Goal: Task Accomplishment & Management: Use online tool/utility

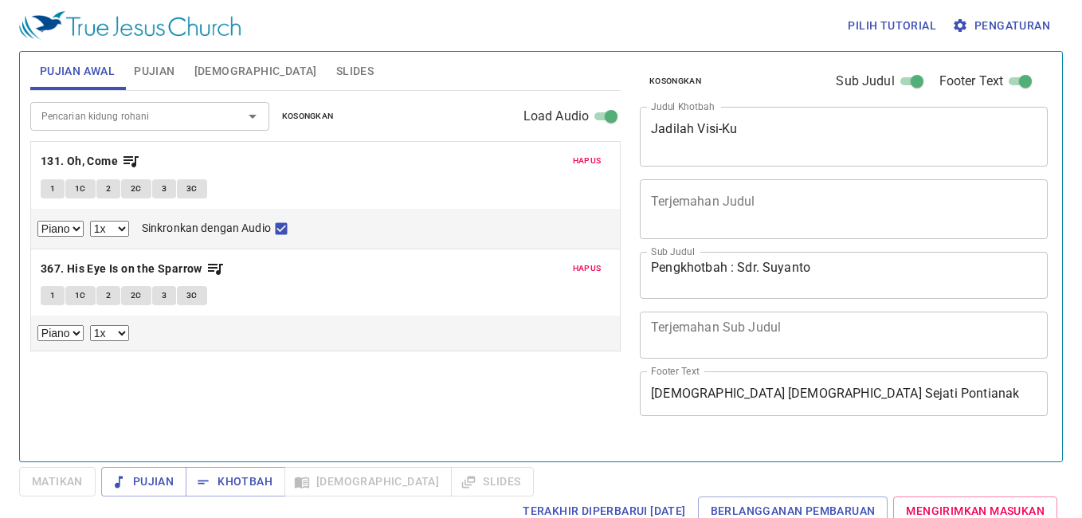
select select "1"
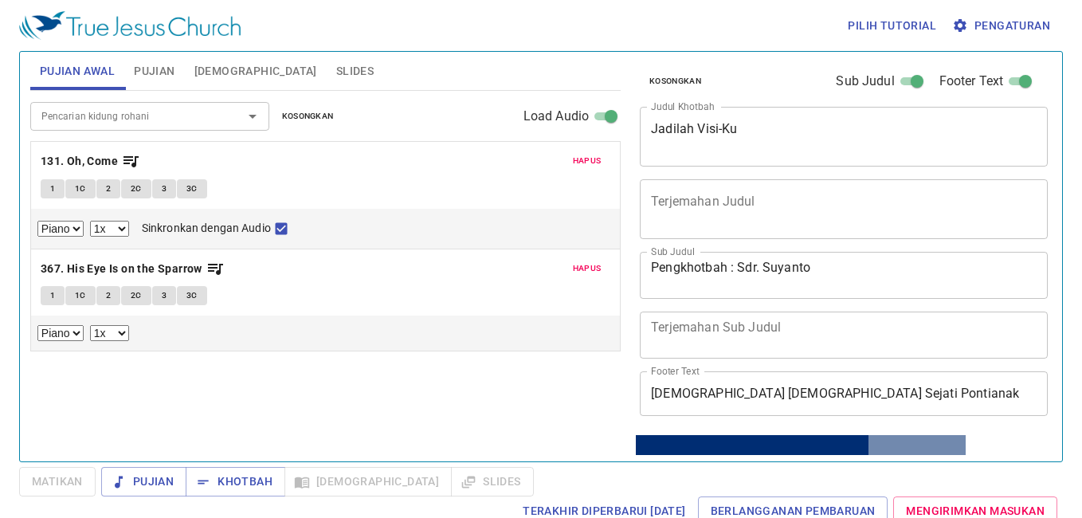
click at [170, 55] on button "Pujian" at bounding box center [154, 71] width 60 height 38
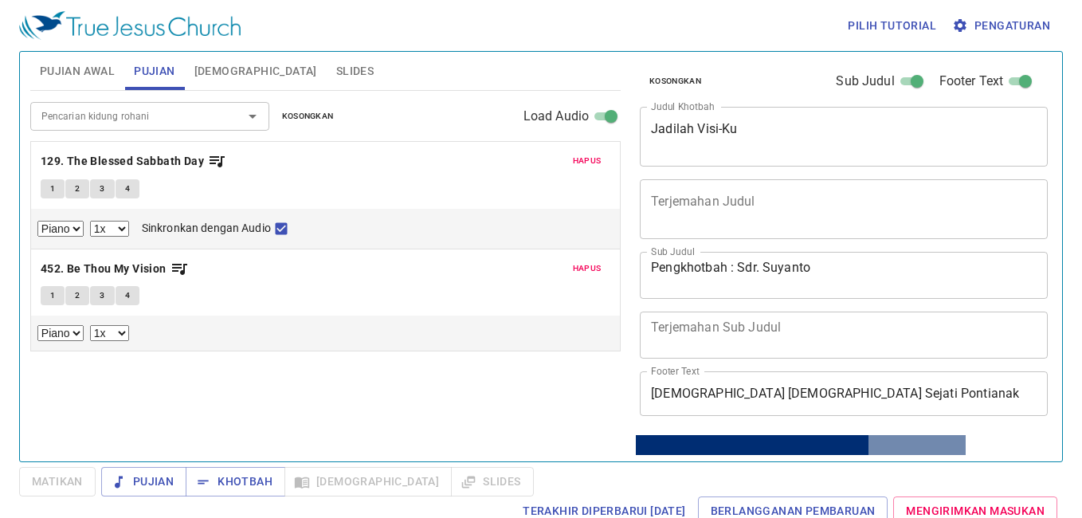
click at [80, 61] on span "Pujian Awal" at bounding box center [77, 71] width 75 height 20
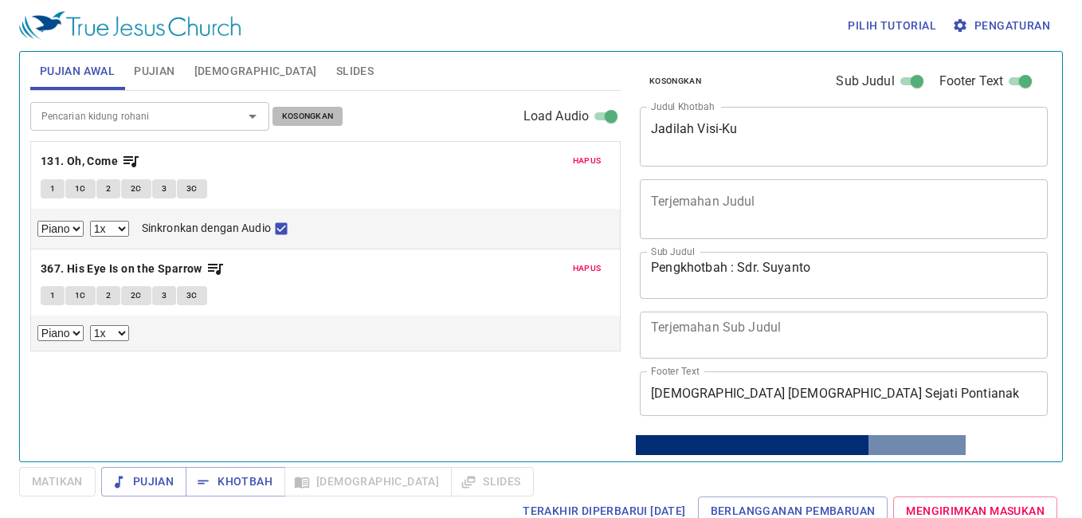
click at [283, 110] on span "Kosongkan" at bounding box center [308, 116] width 52 height 14
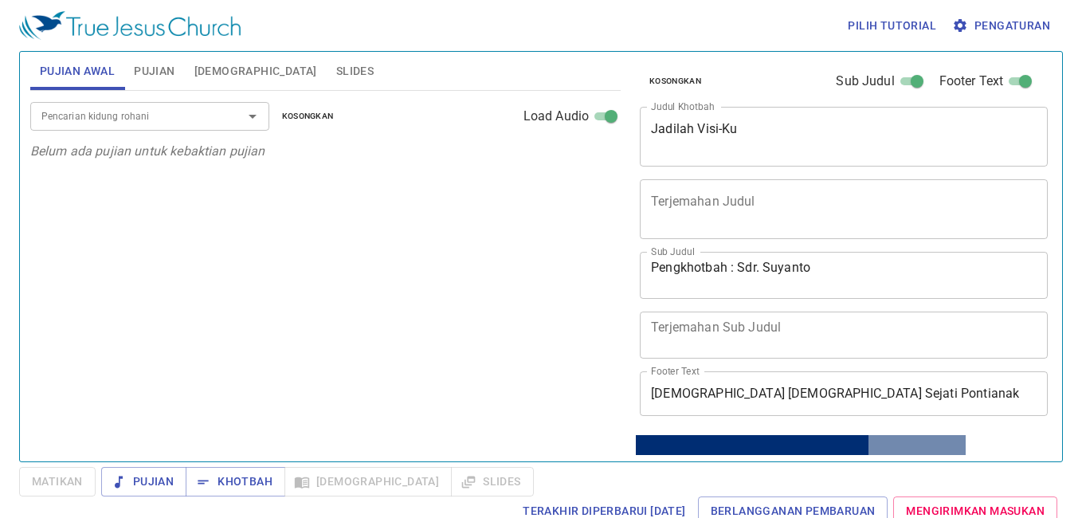
click at [85, 107] on input "Pencarian kidung rohani" at bounding box center [126, 116] width 182 height 18
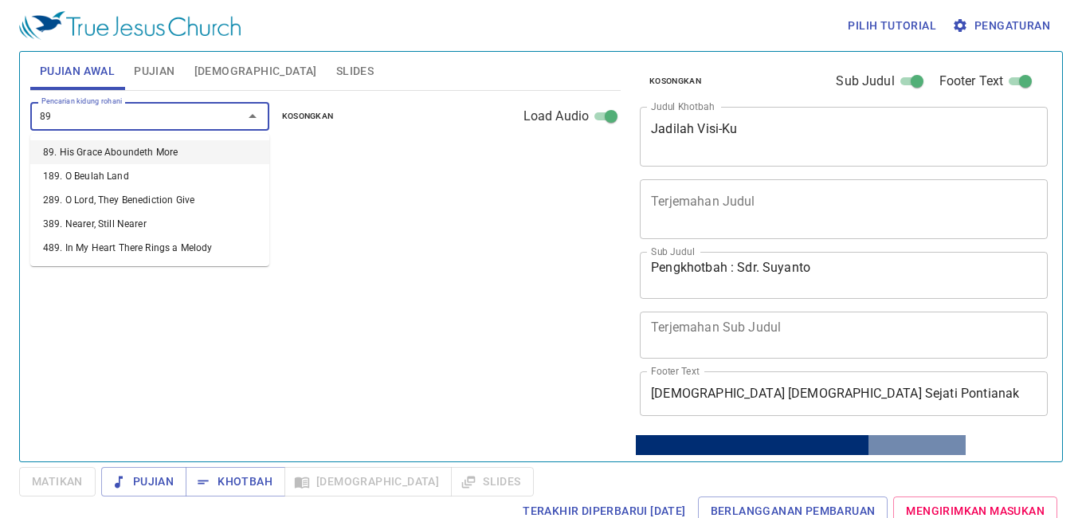
type input "89. His Grace Aboundeth More"
select select "1"
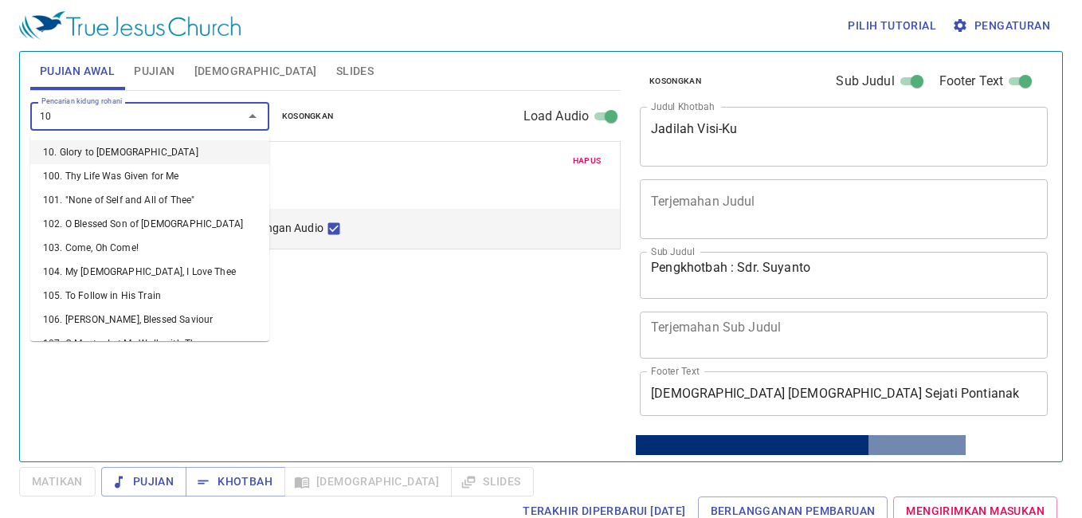
type input "106"
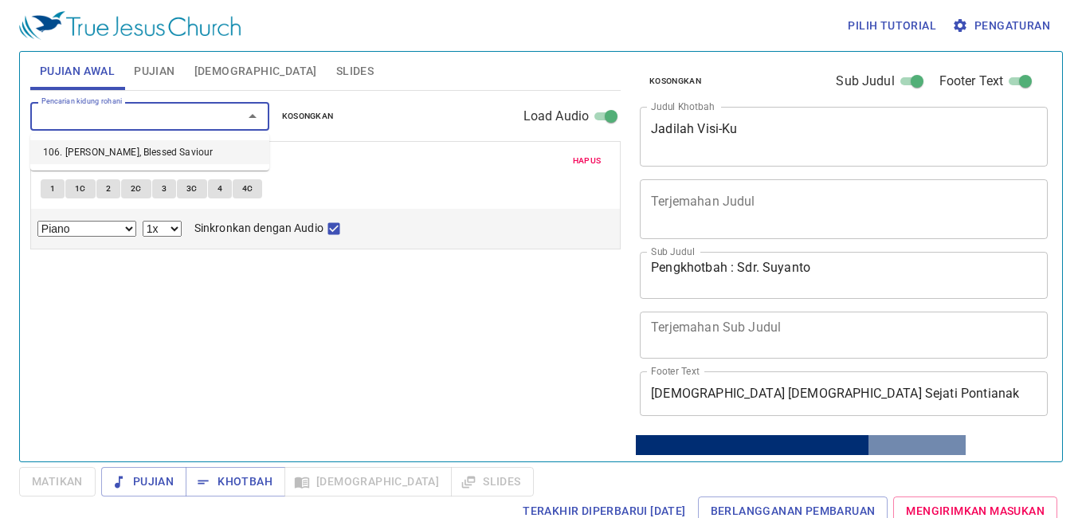
select select "1"
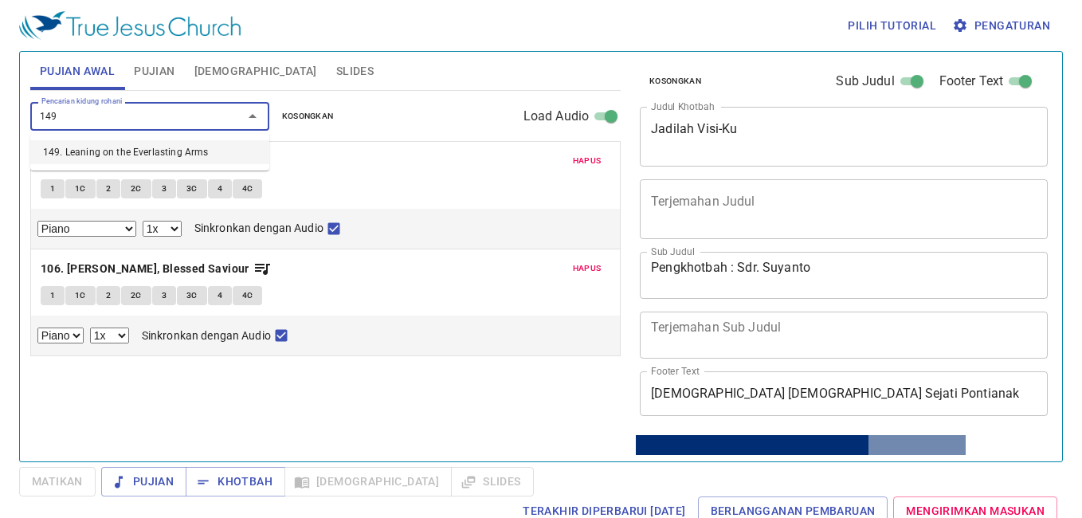
type input "149. Leaning on the Everlasting Arms"
select select "1"
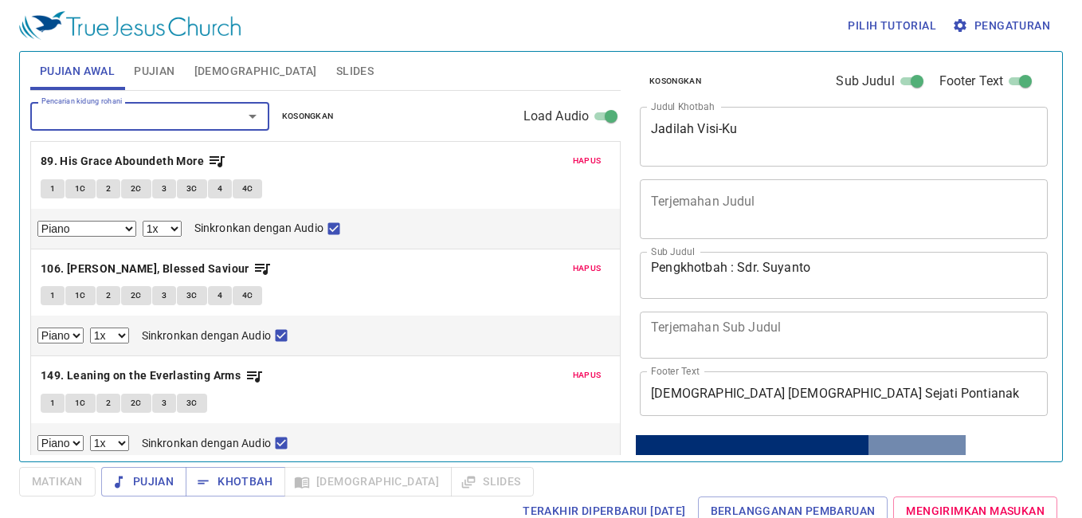
click at [57, 188] on button "1" at bounding box center [53, 188] width 24 height 19
checkbox input "false"
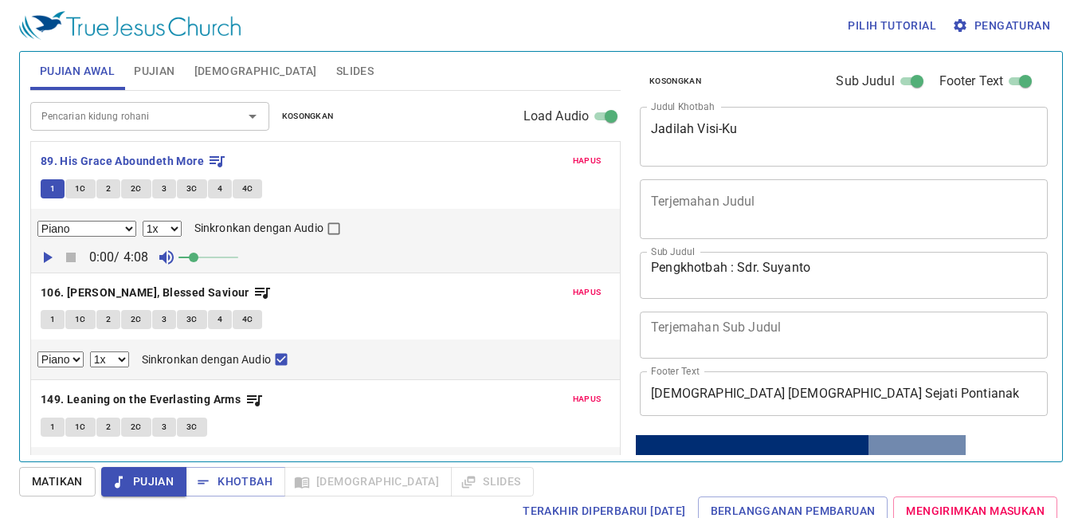
click at [76, 467] on button "Matikan" at bounding box center [57, 481] width 76 height 29
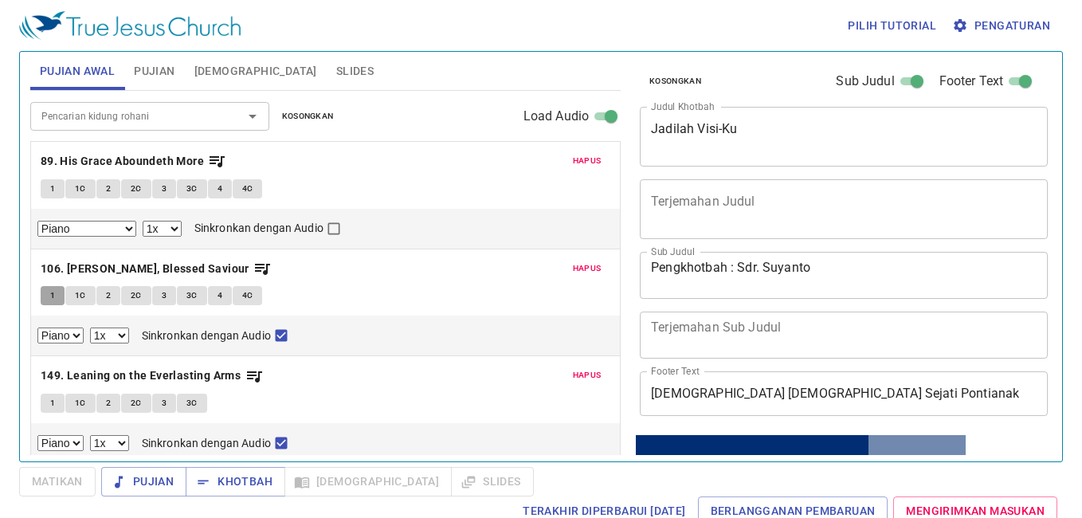
click at [53, 286] on button "1" at bounding box center [53, 295] width 24 height 19
checkbox input "false"
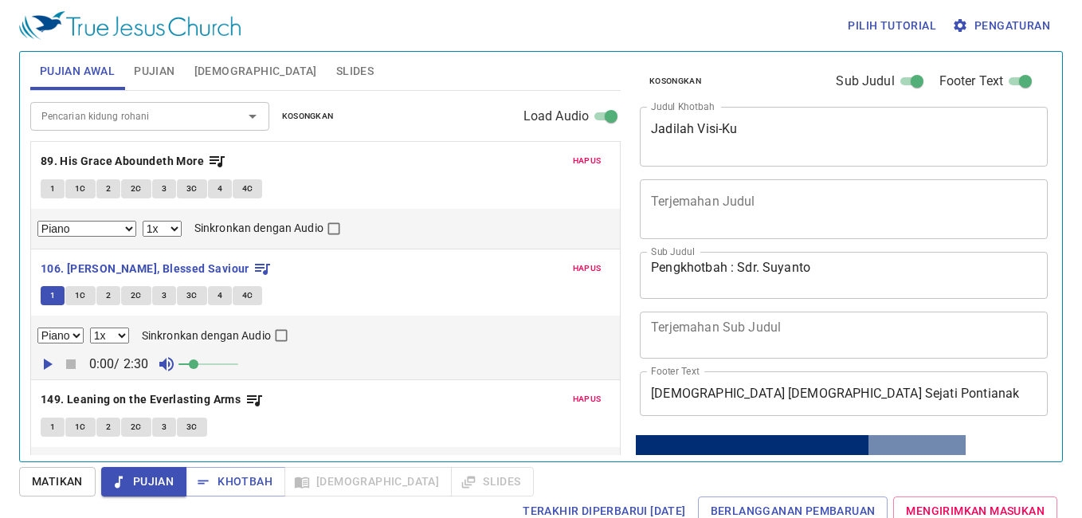
click at [5, 474] on div "Pilih tutorial Pengaturan Pujian Awal Pujian Alkitab Slides Pencarian kidung ro…" at bounding box center [541, 259] width 1082 height 518
click at [41, 484] on span "Matikan" at bounding box center [57, 482] width 51 height 20
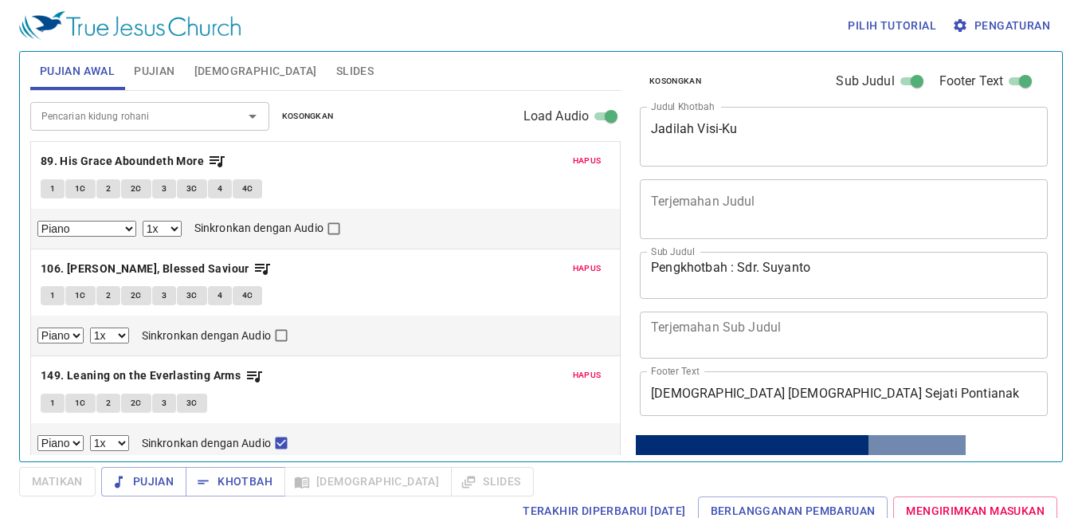
scroll to position [9, 0]
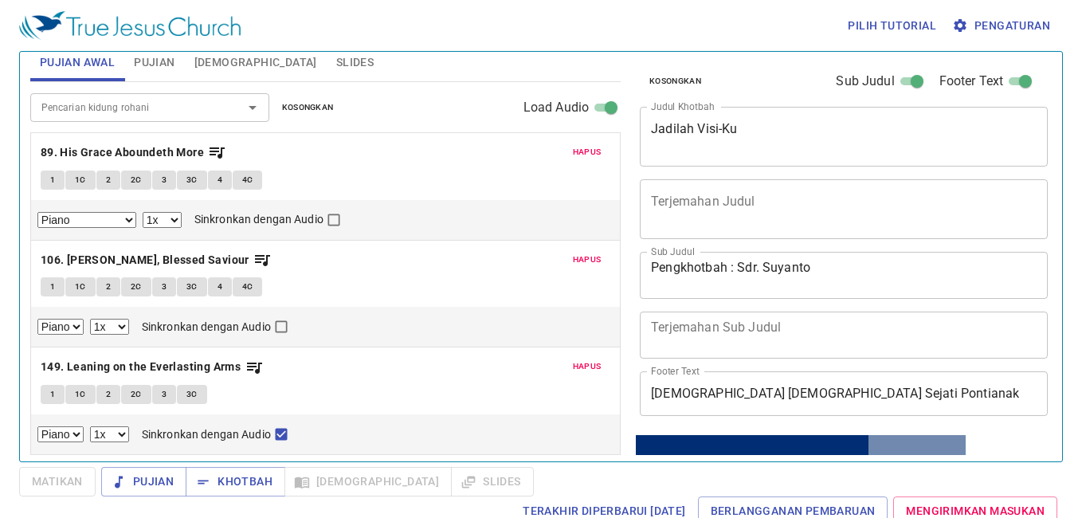
click at [37, 386] on div "Hapus 149. Leaning on the Everlasting Arms 1 1C 2 2C 3 3C Piano 0.6x 0.7x 0.8x …" at bounding box center [325, 400] width 589 height 107
click at [60, 393] on button "1" at bounding box center [53, 394] width 24 height 19
checkbox input "false"
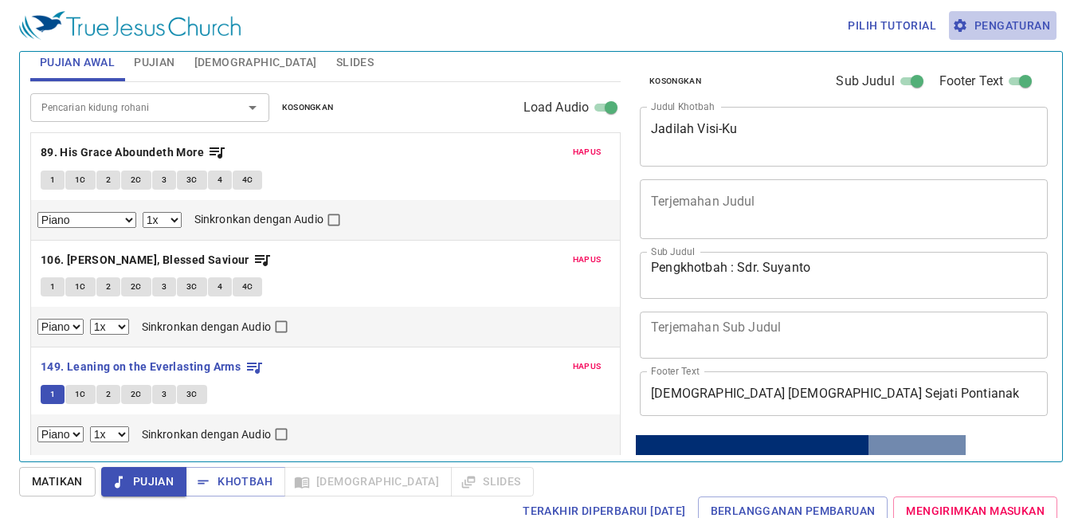
click at [1019, 11] on button "Pengaturan" at bounding box center [1003, 25] width 108 height 29
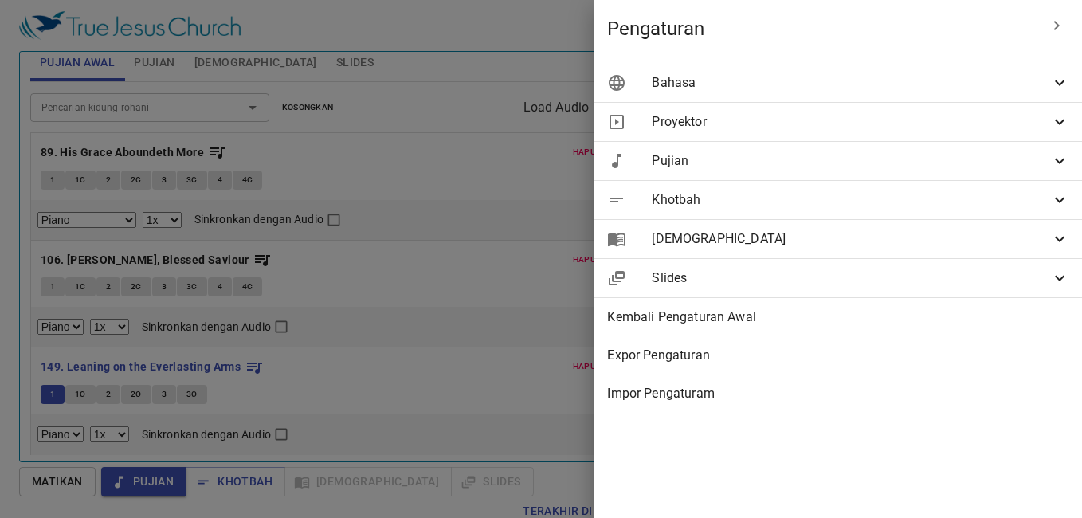
click at [673, 80] on span "Bahasa" at bounding box center [851, 82] width 398 height 19
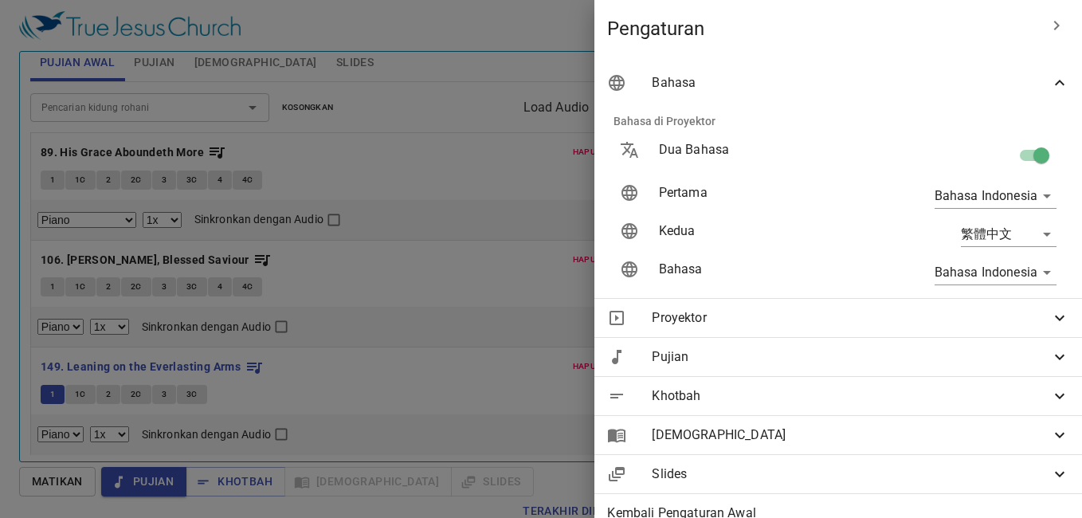
click at [1021, 148] on input "checkbox" at bounding box center [1041, 158] width 91 height 30
checkbox input "false"
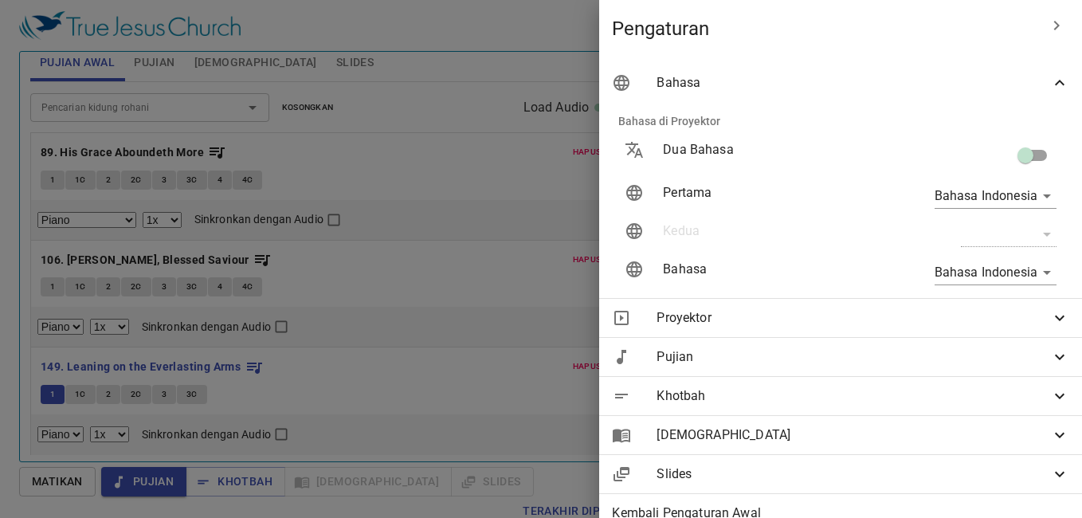
click at [305, 211] on div at bounding box center [541, 259] width 1082 height 518
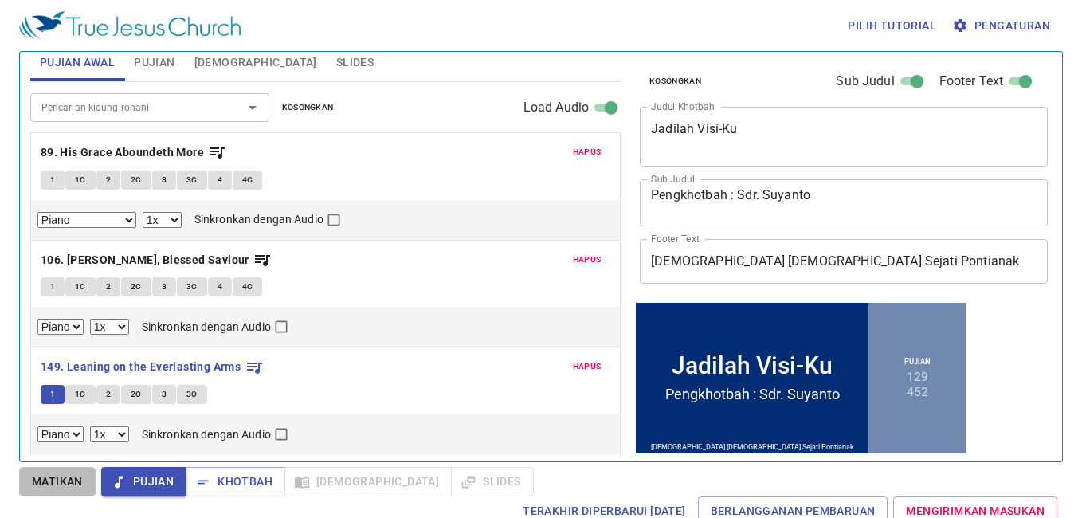
click at [72, 488] on span "Matikan" at bounding box center [57, 482] width 51 height 20
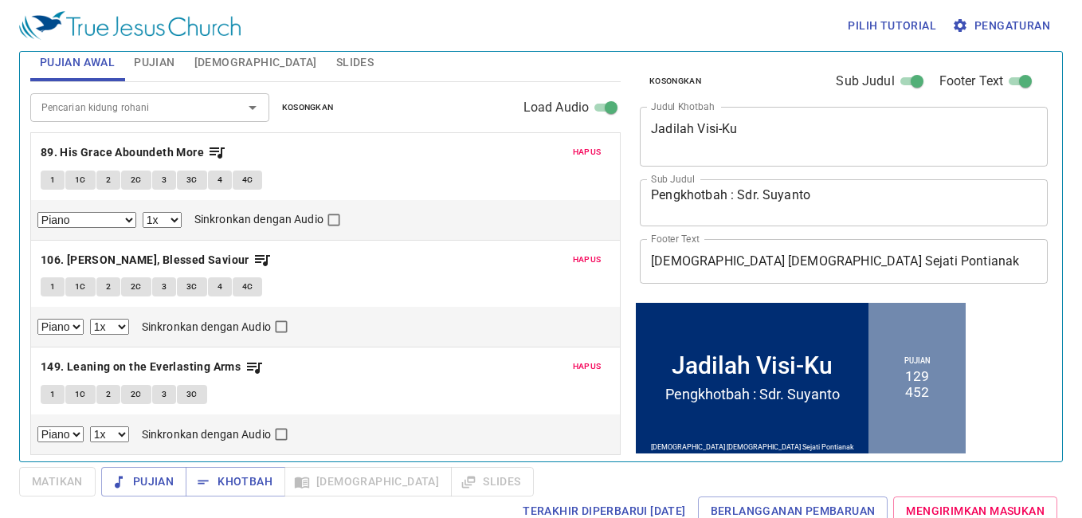
click at [844, 203] on textarea "Pengkhotbah : Sdr. Suyanto" at bounding box center [844, 202] width 386 height 30
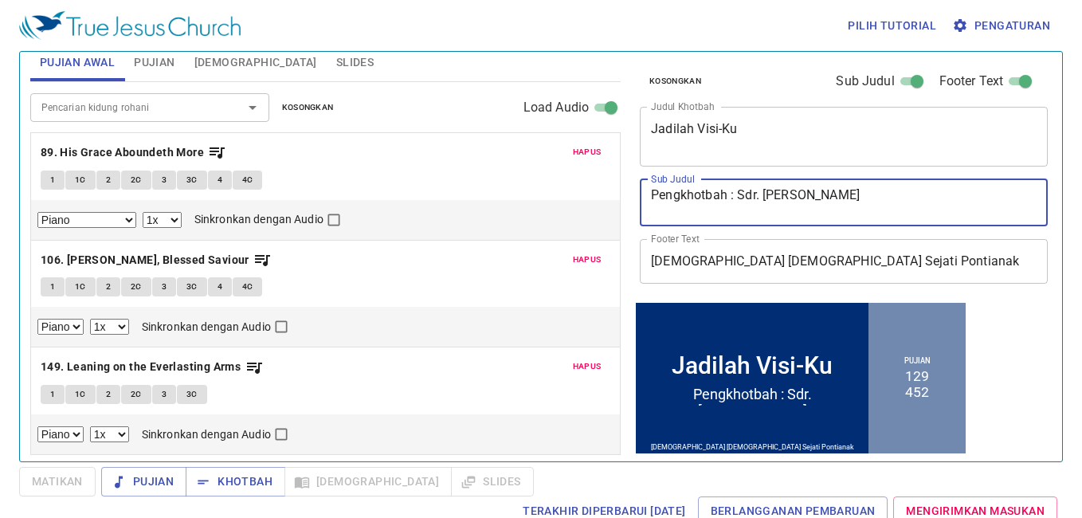
type textarea "[PERSON_NAME] : Sdr. [PERSON_NAME]"
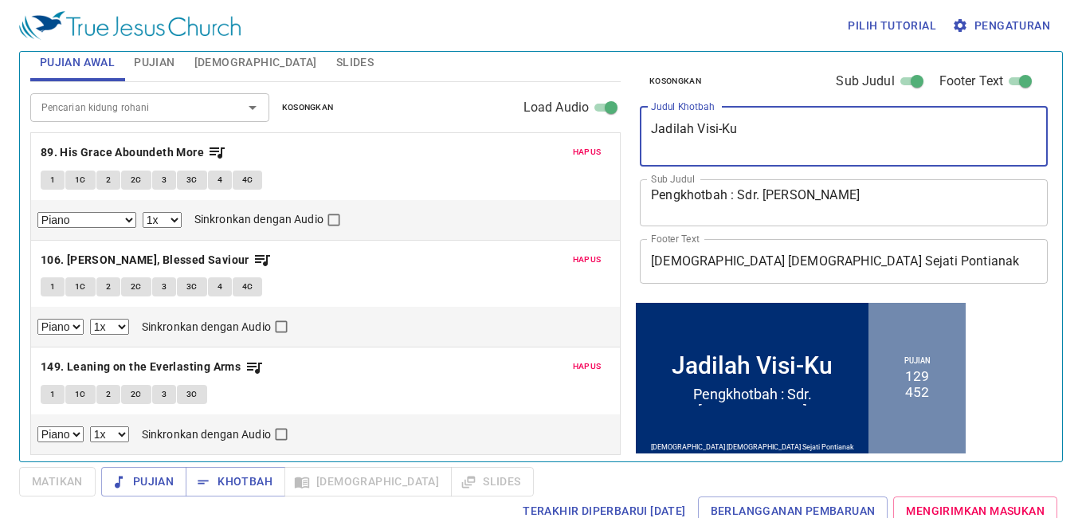
drag, startPoint x: 834, startPoint y: 125, endPoint x: 558, endPoint y: 95, distance: 278.1
click at [558, 95] on div "Pujian Awal Pujian Alkitab Slides Pencarian kidung rohani Pencarian kidung roha…" at bounding box center [541, 249] width 1034 height 409
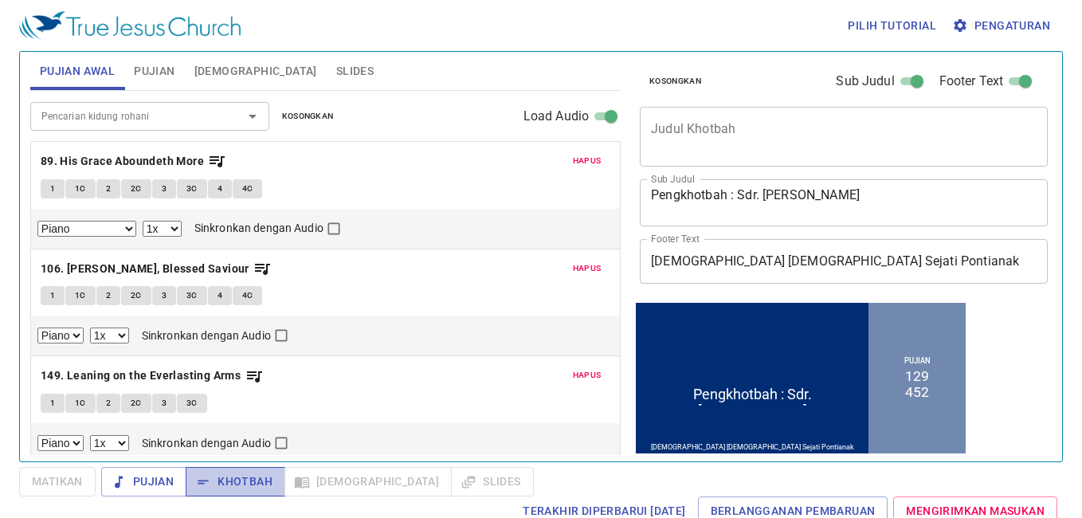
click at [212, 472] on span "Khotbah" at bounding box center [235, 482] width 74 height 20
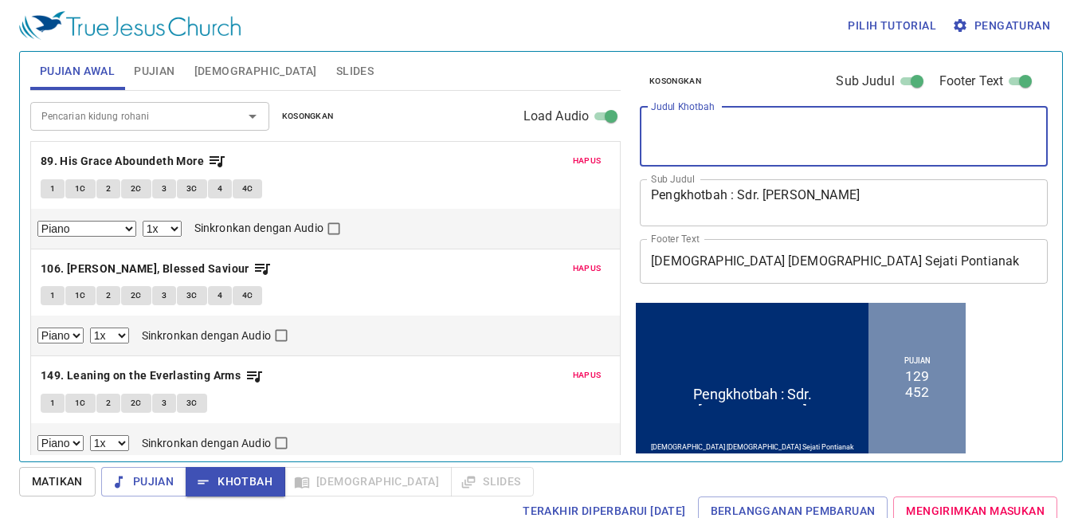
click at [778, 126] on textarea "Judul Khotbah" at bounding box center [844, 136] width 386 height 30
type textarea "4 Dirh"
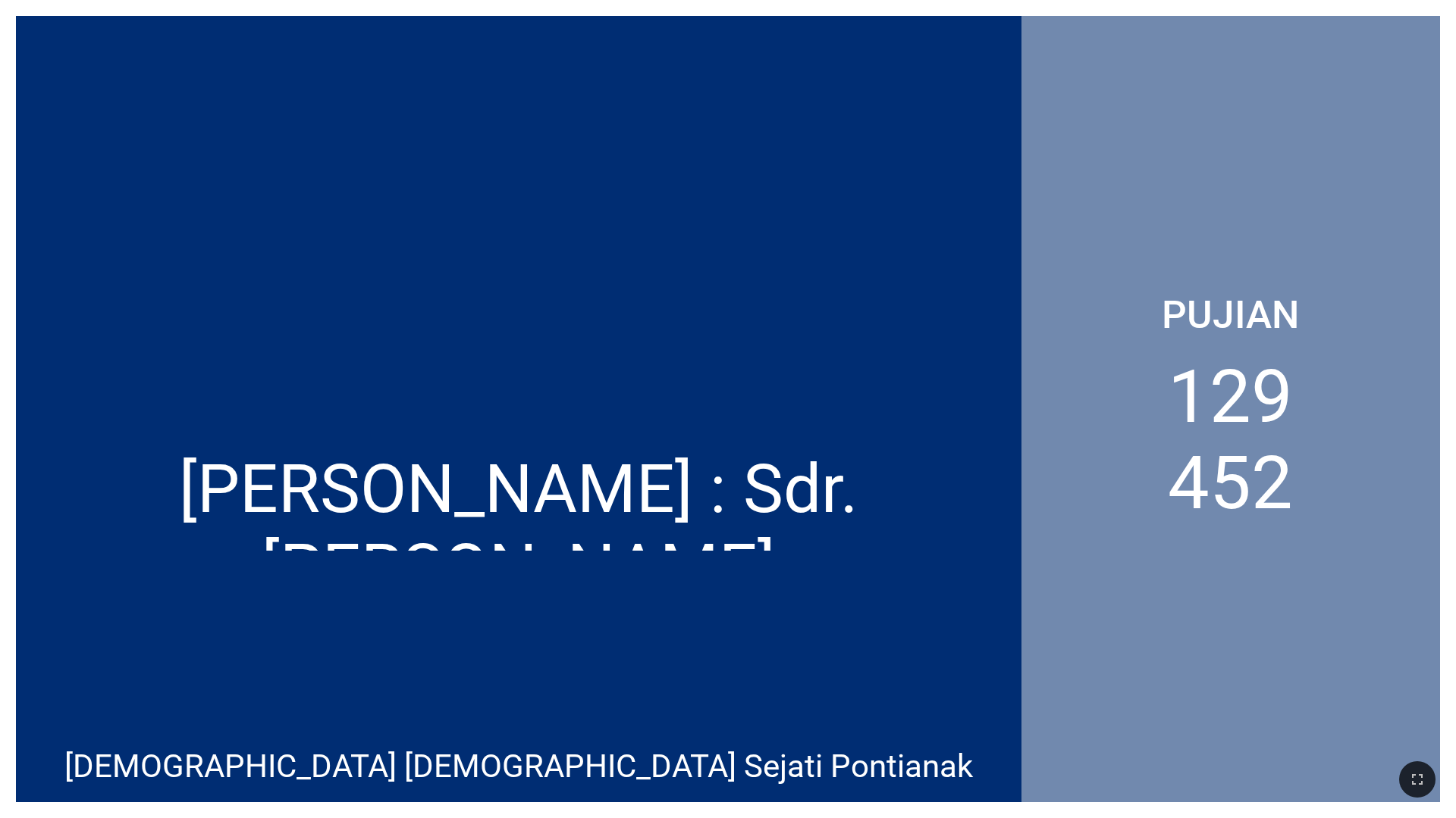
click at [490, 62] on div at bounding box center [519, 243] width 1005 height 378
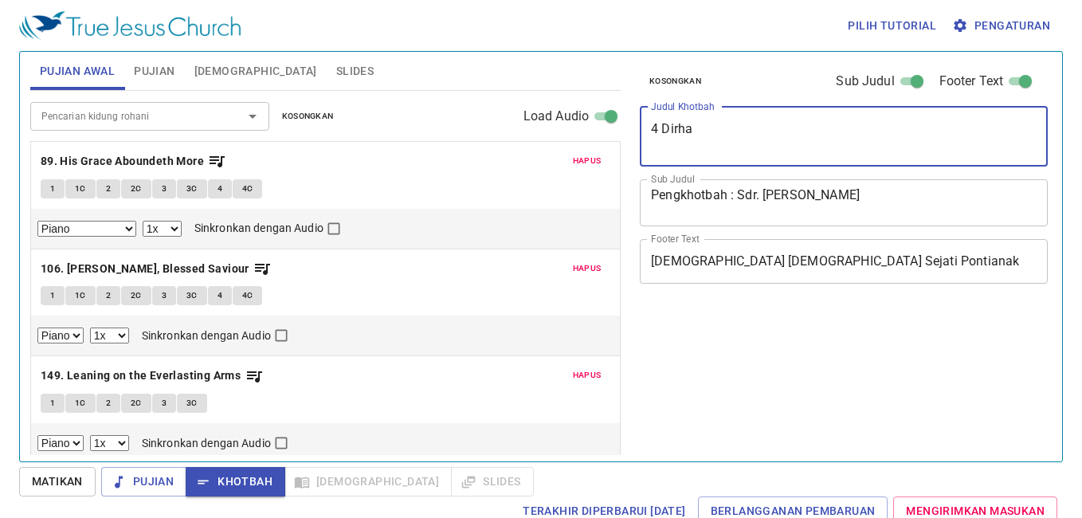
select select "1"
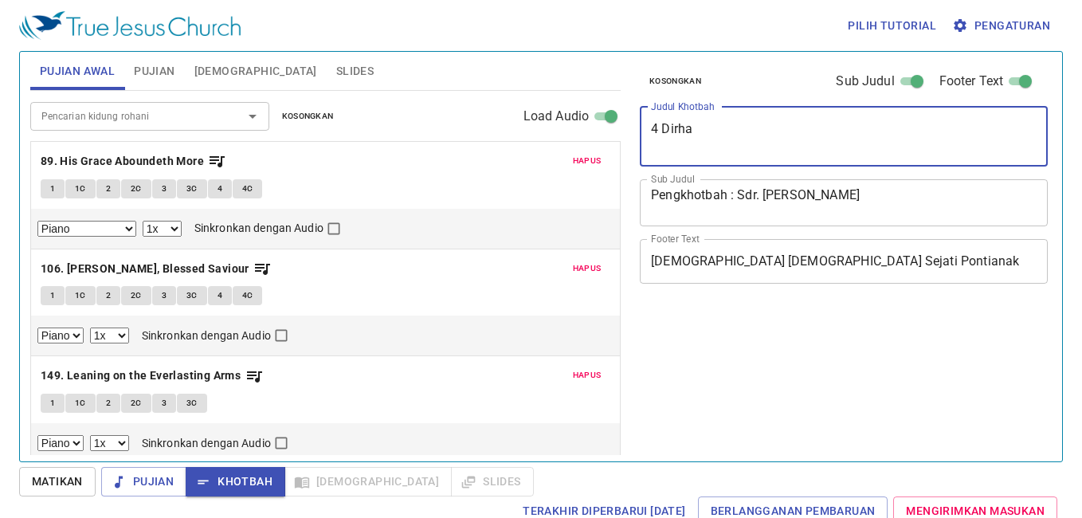
type textarea "4 Dirham"
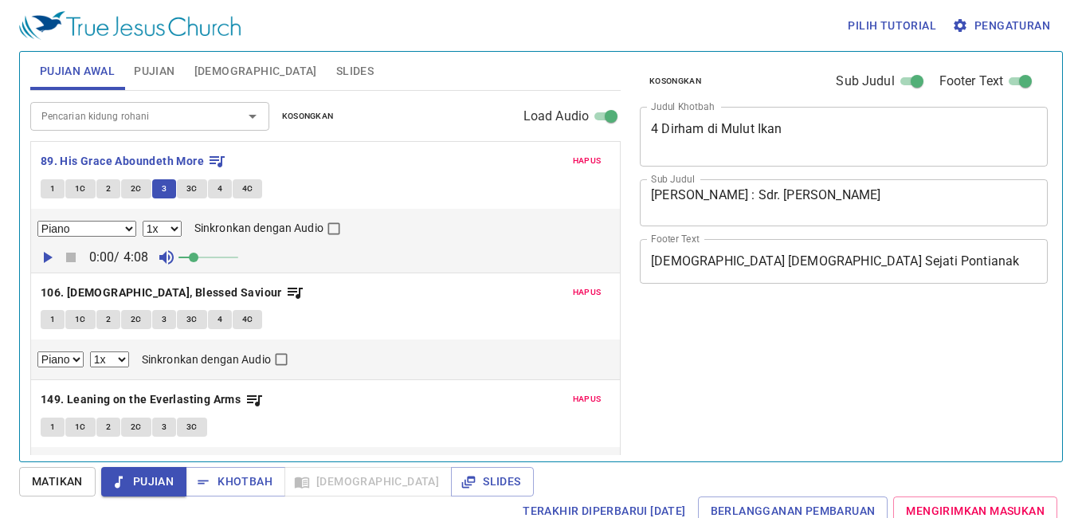
select select "1"
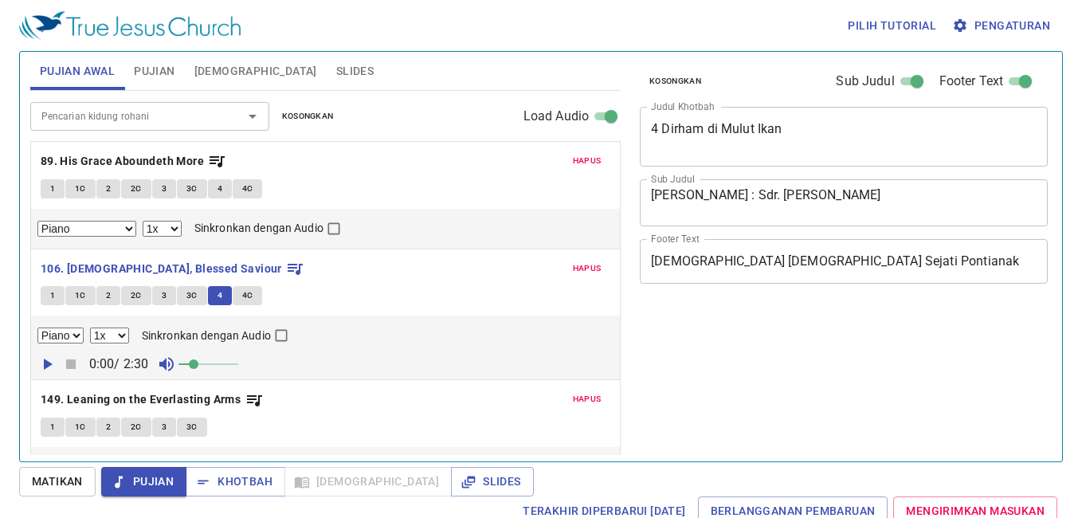
select select "1"
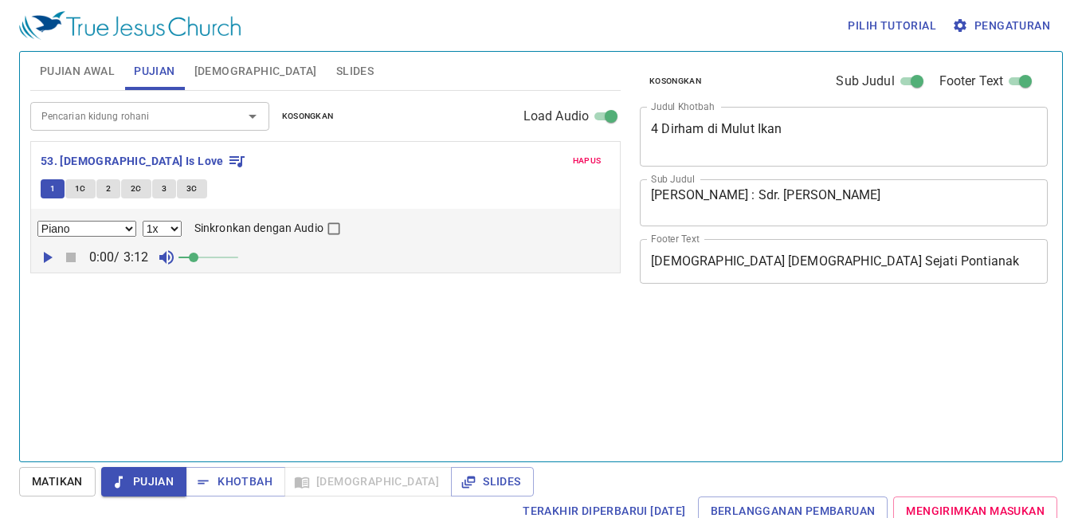
select select "1"
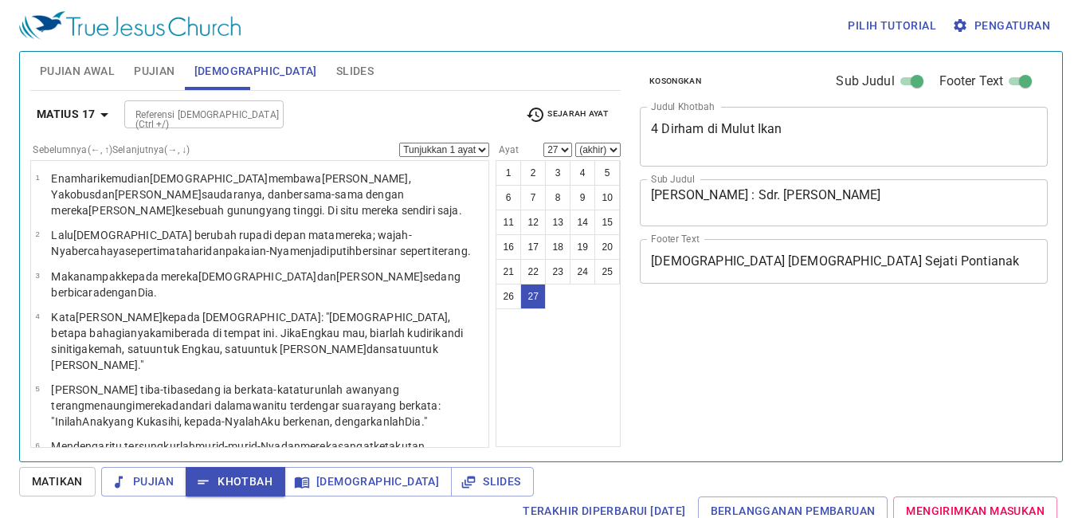
select select "27"
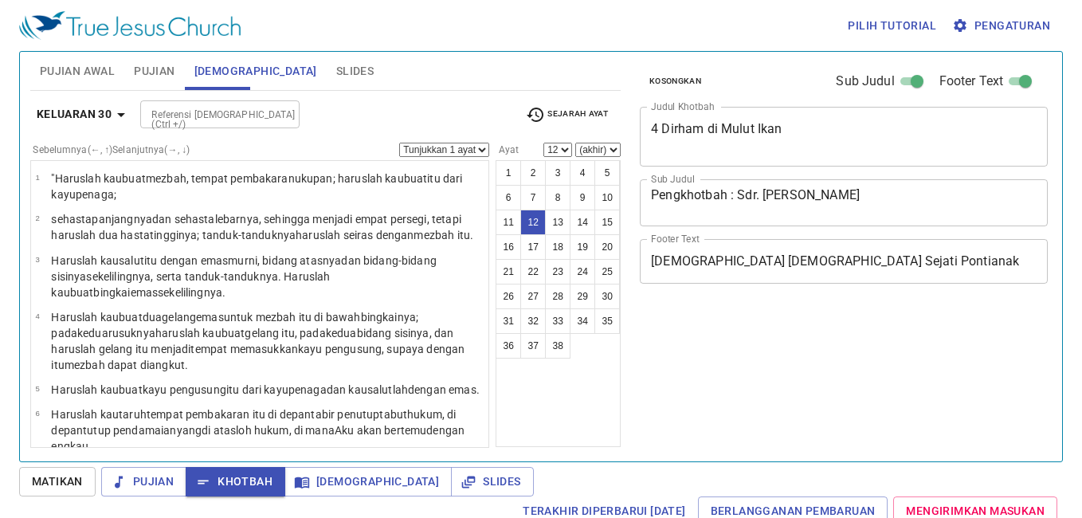
select select "12"
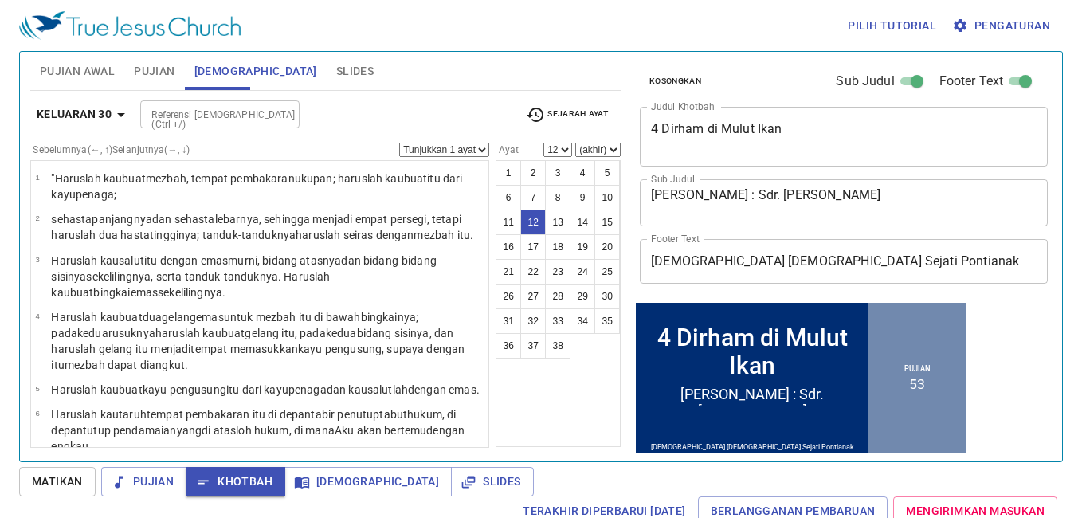
scroll to position [395, 0]
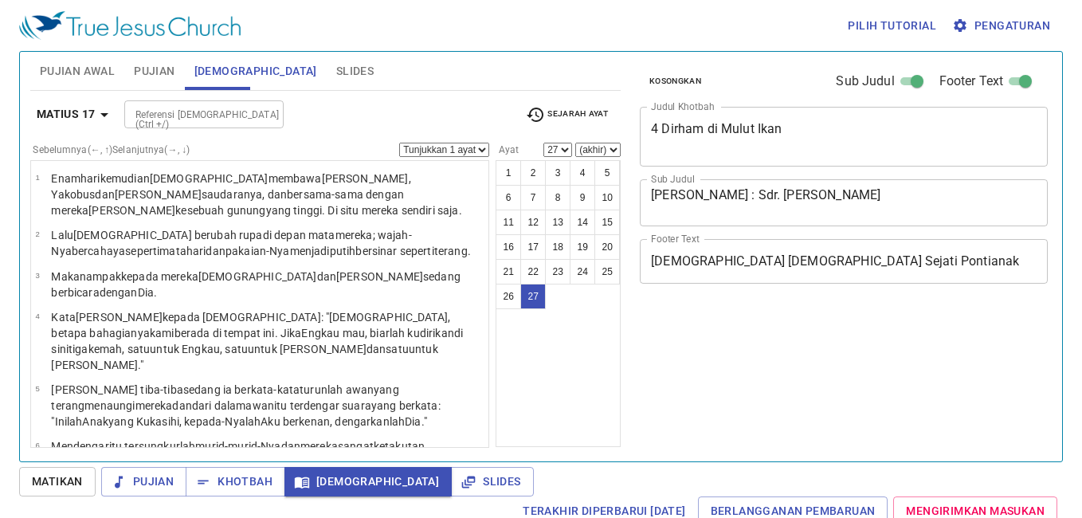
select select "27"
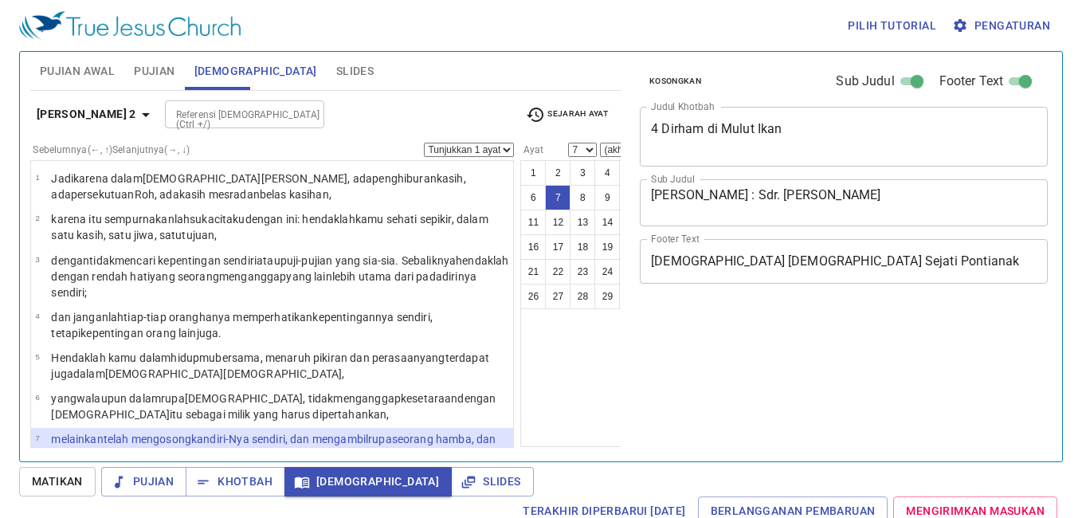
select select "7"
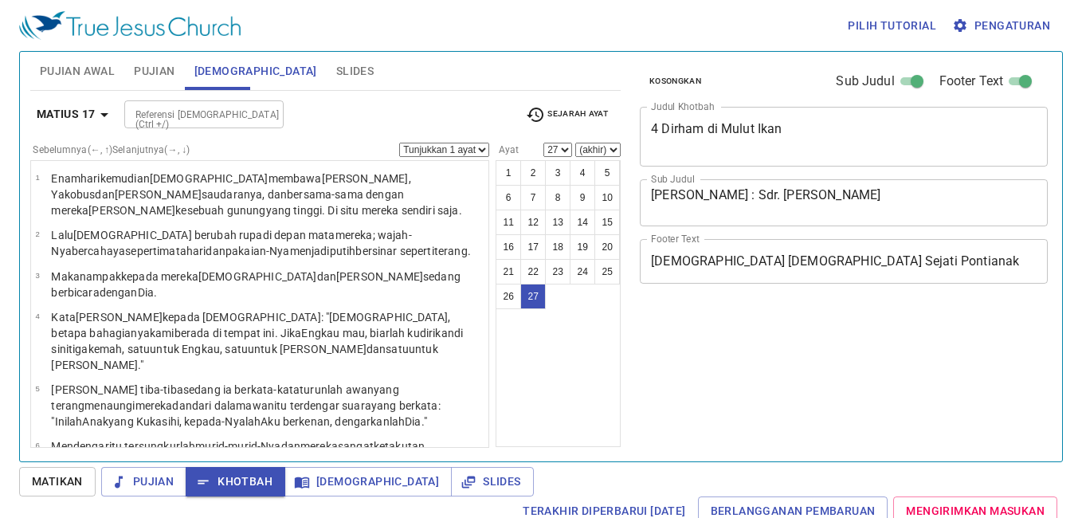
select select "27"
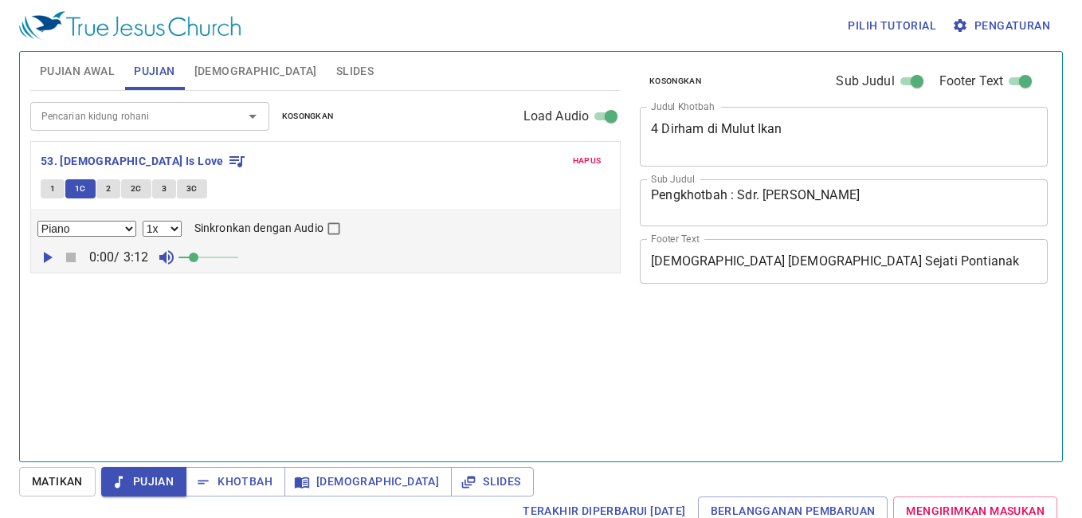
select select "1"
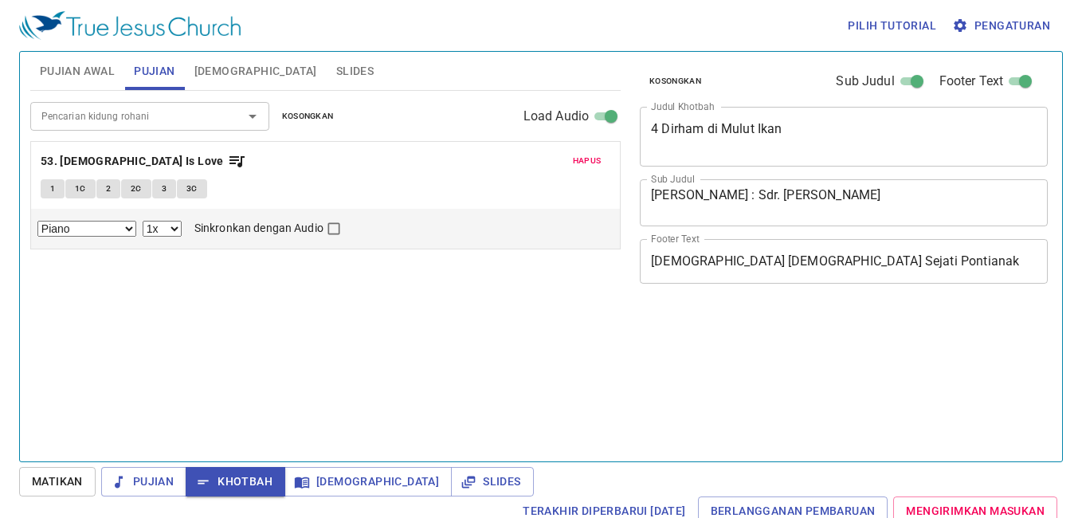
select select "1"
